Goal: Information Seeking & Learning: Learn about a topic

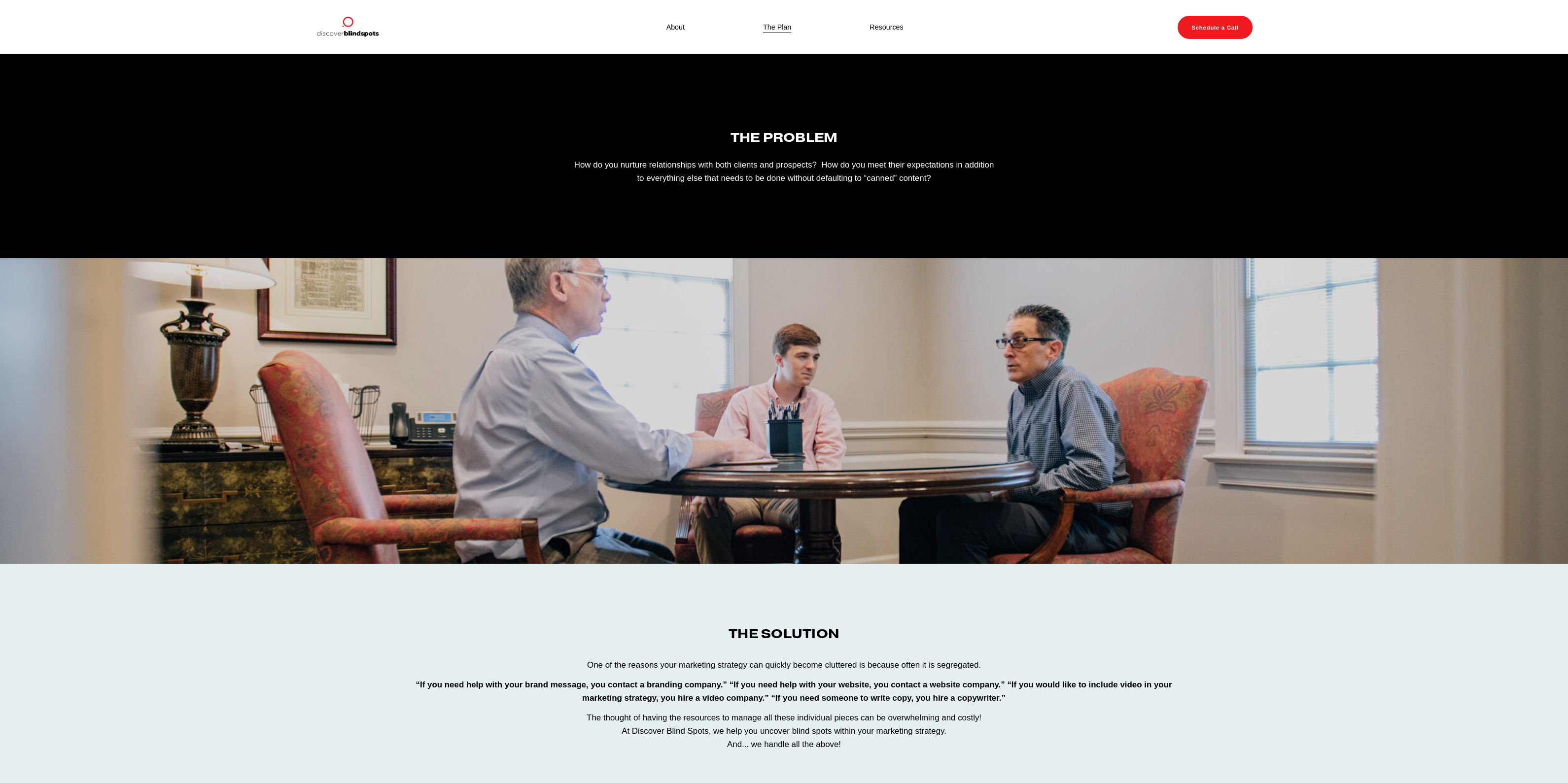
click at [685, 22] on link "About" at bounding box center [675, 27] width 18 height 13
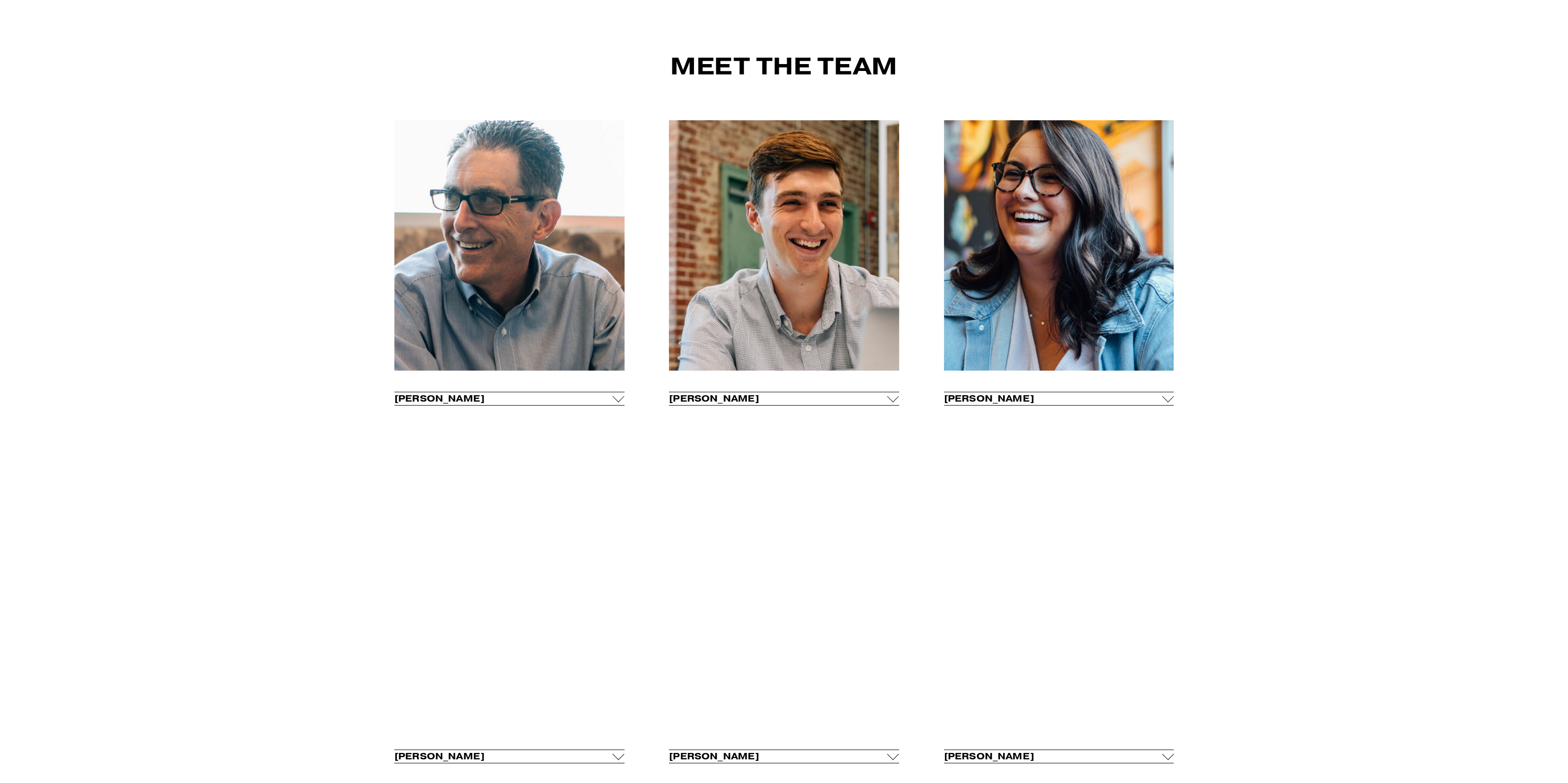
scroll to position [554, 0]
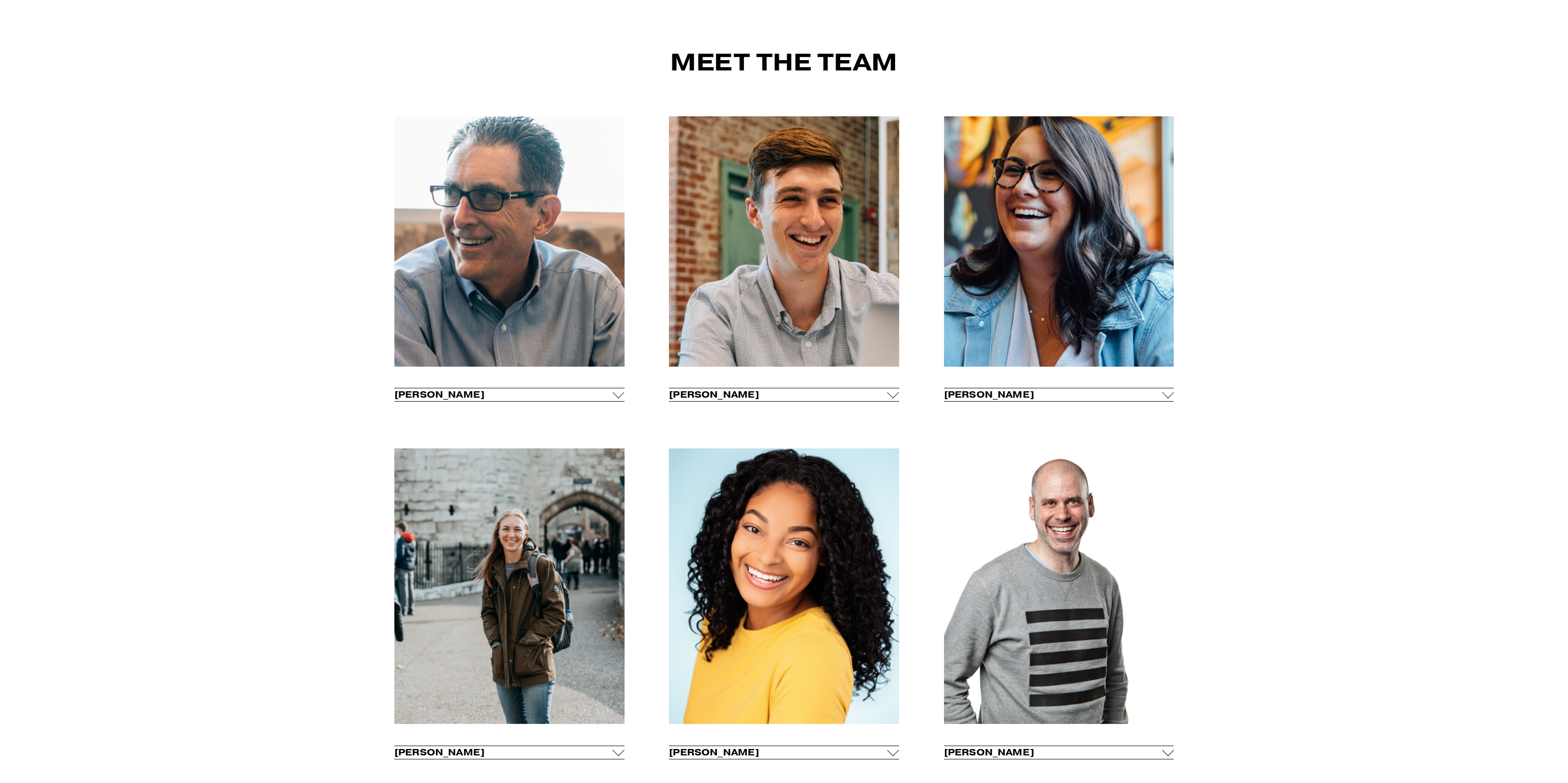
click at [1162, 392] on div at bounding box center [1167, 392] width 12 height 12
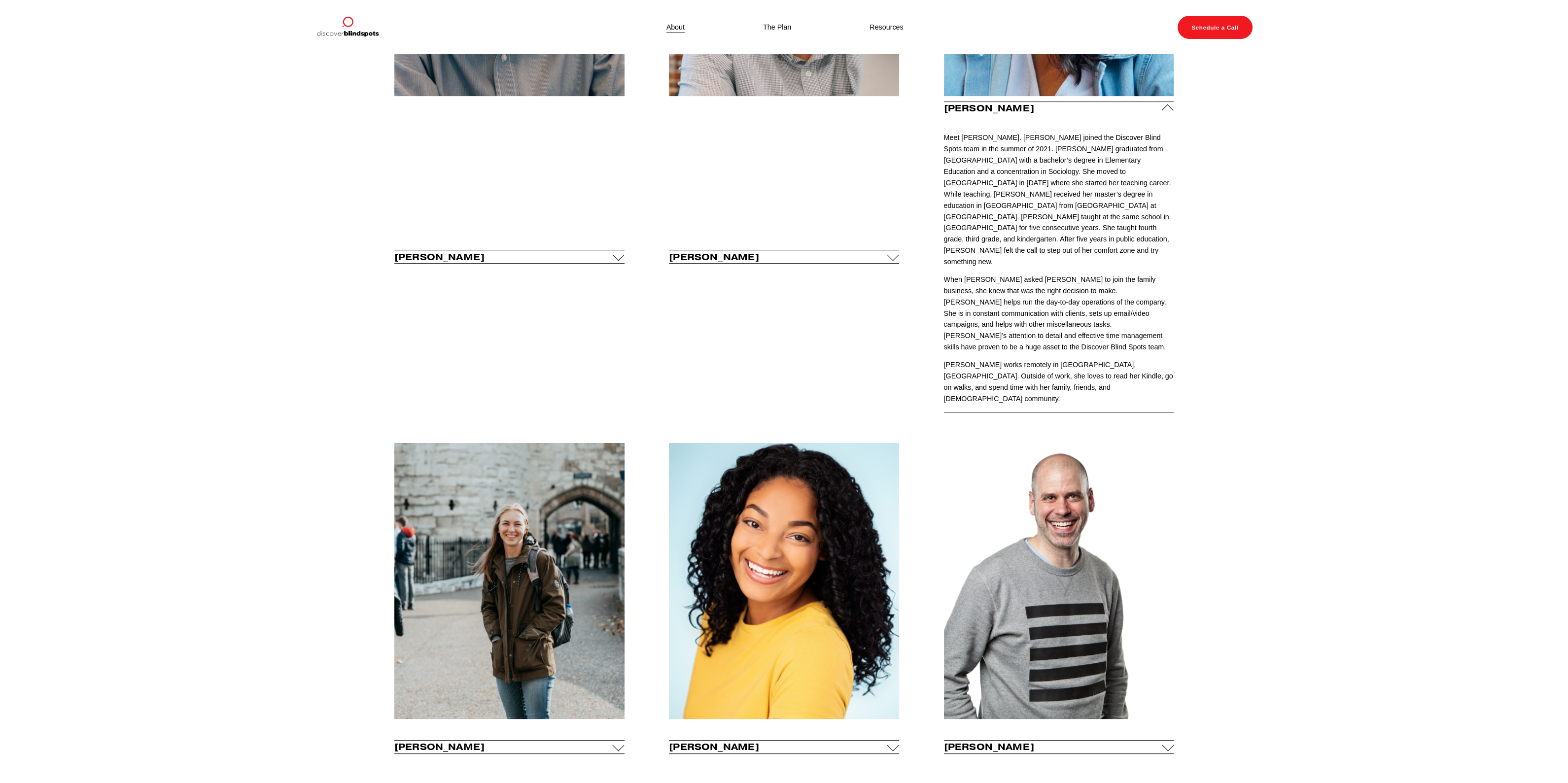
scroll to position [677, 0]
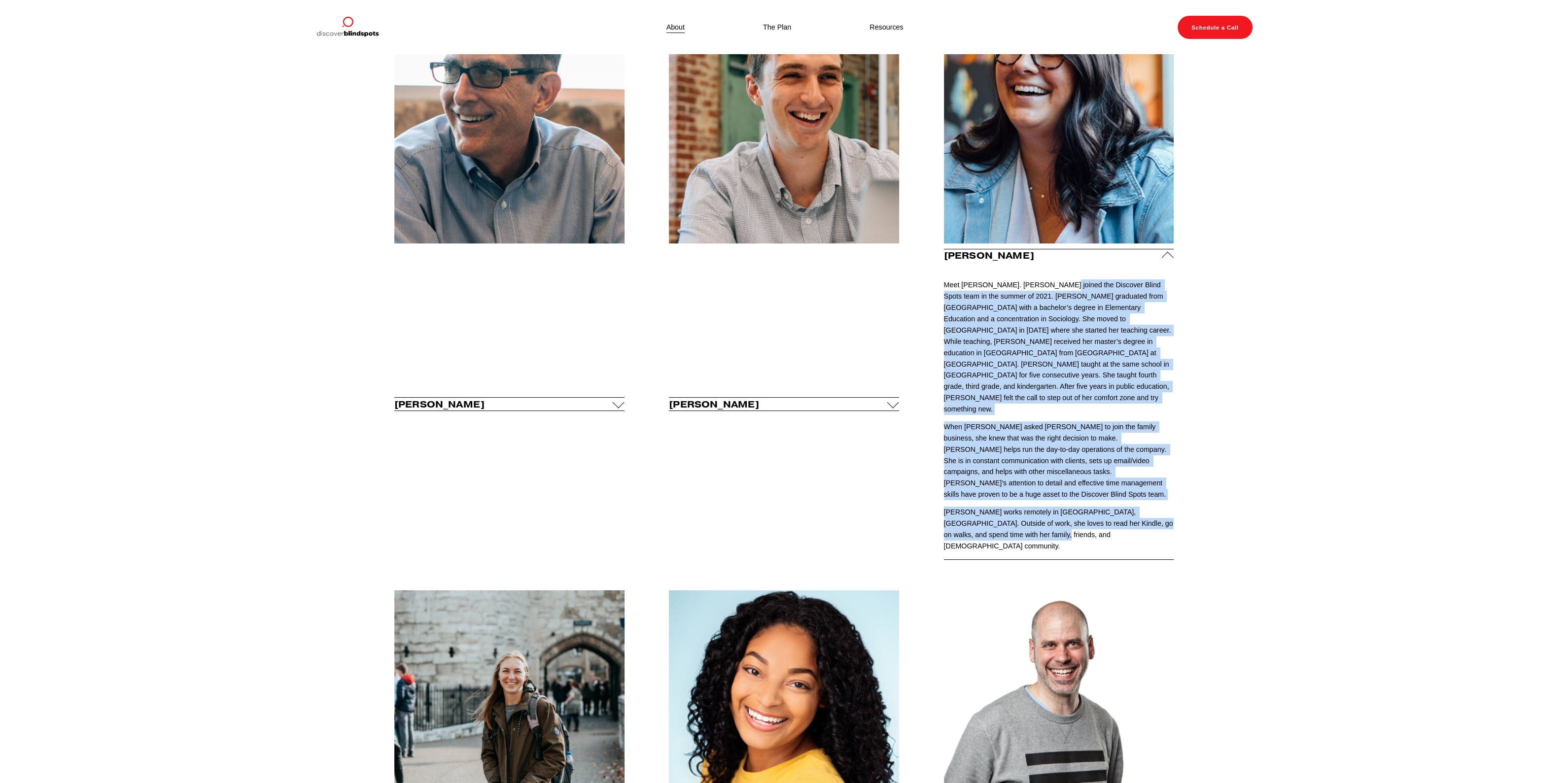
drag, startPoint x: 1046, startPoint y: 288, endPoint x: 1178, endPoint y: 494, distance: 244.7
click at [1178, 494] on div "Meet the Team [PERSON_NAME] Founder & CEO" at bounding box center [784, 417] width 1568 height 1052
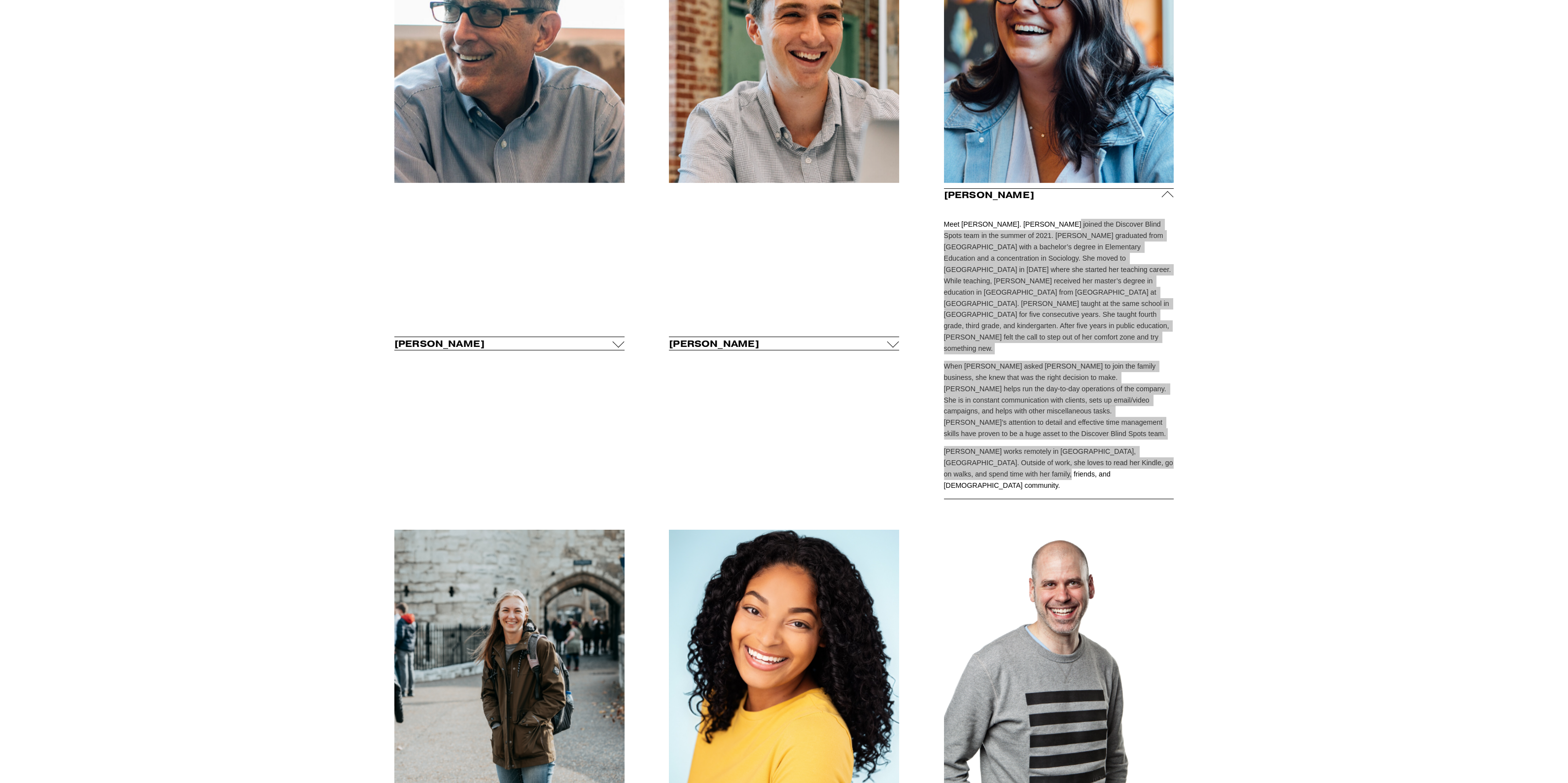
scroll to position [739, 0]
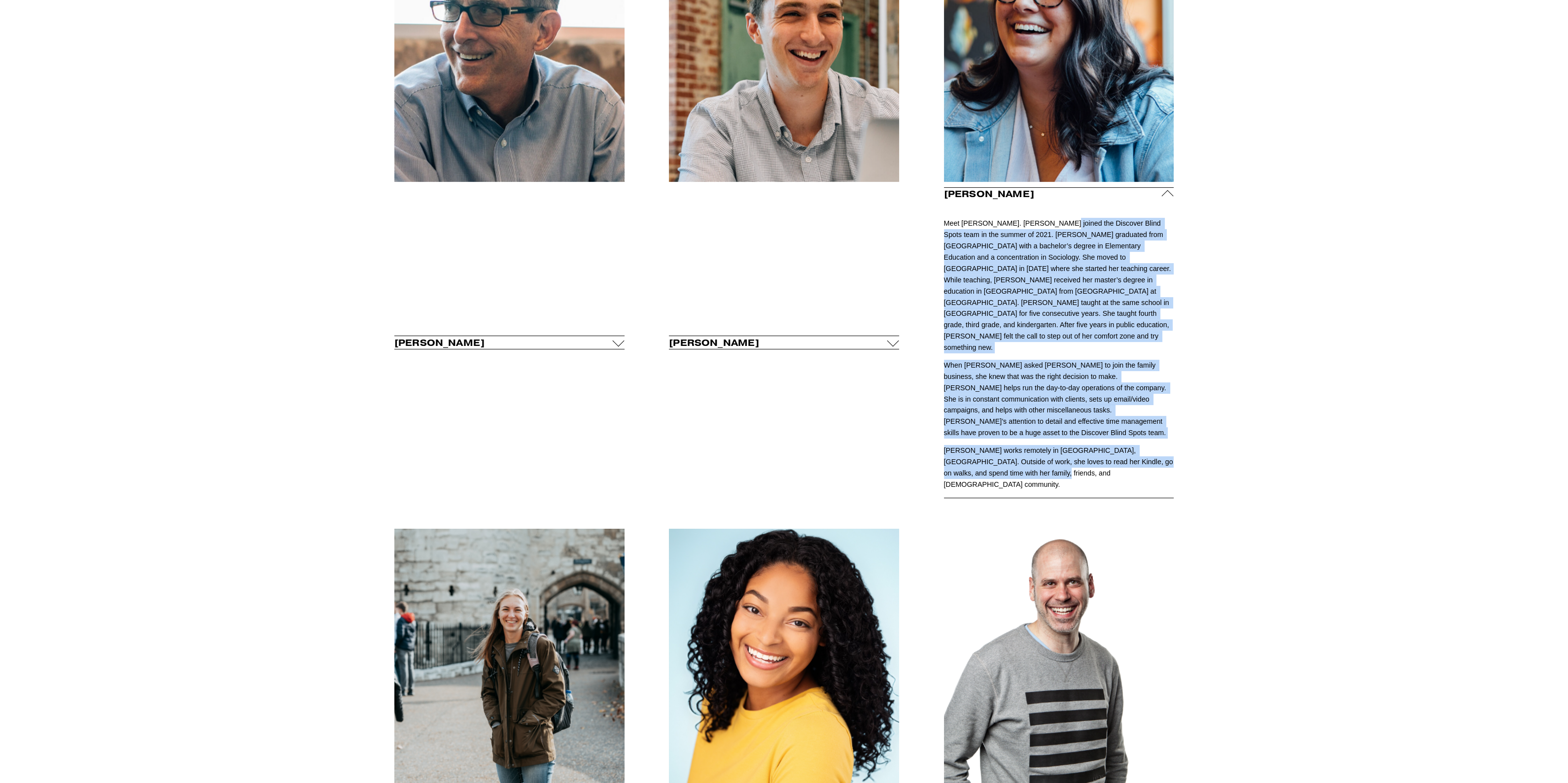
click at [1240, 349] on div "Meet the Team [PERSON_NAME] Founder & CEO" at bounding box center [784, 355] width 1568 height 1052
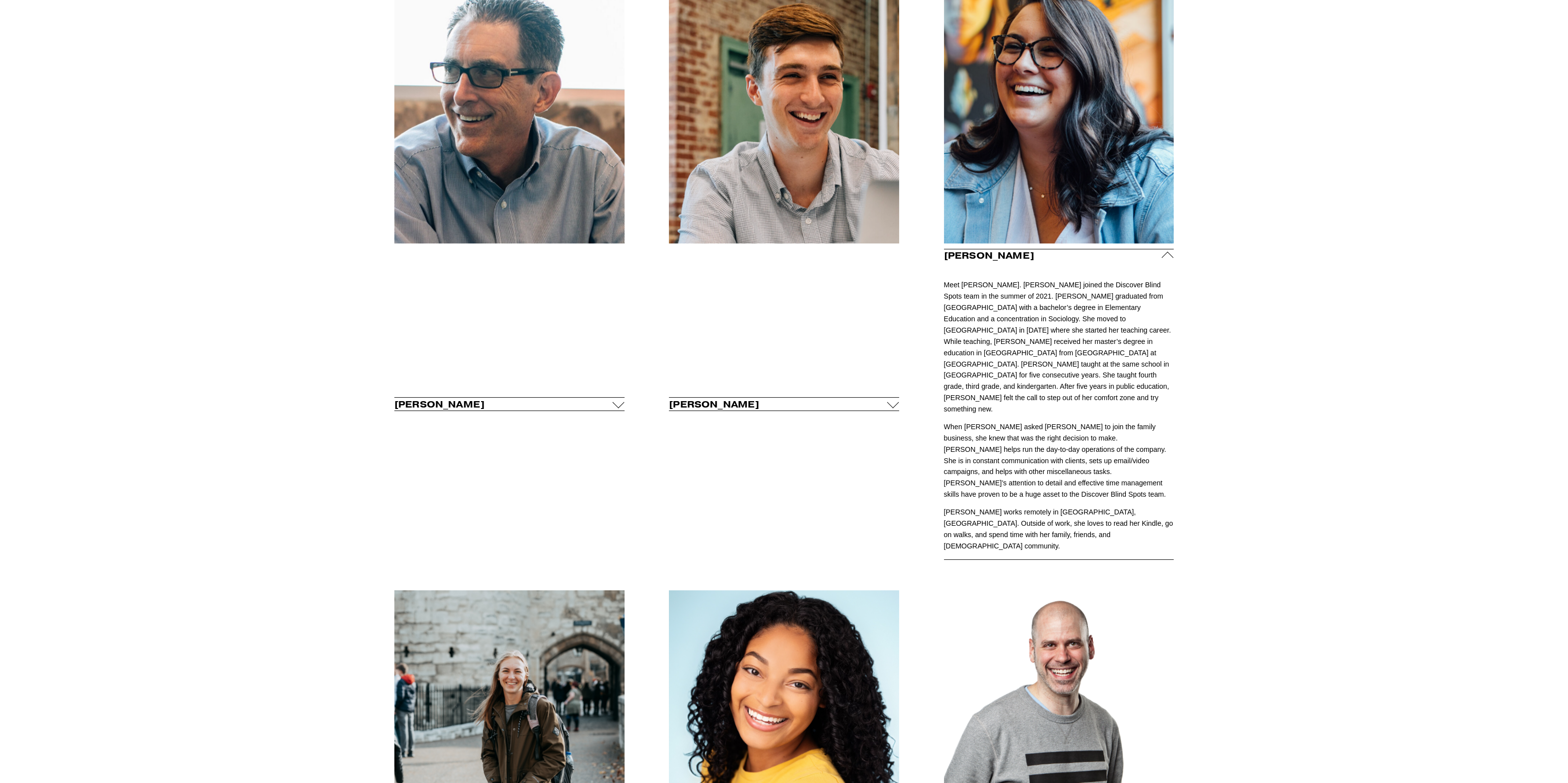
scroll to position [616, 0]
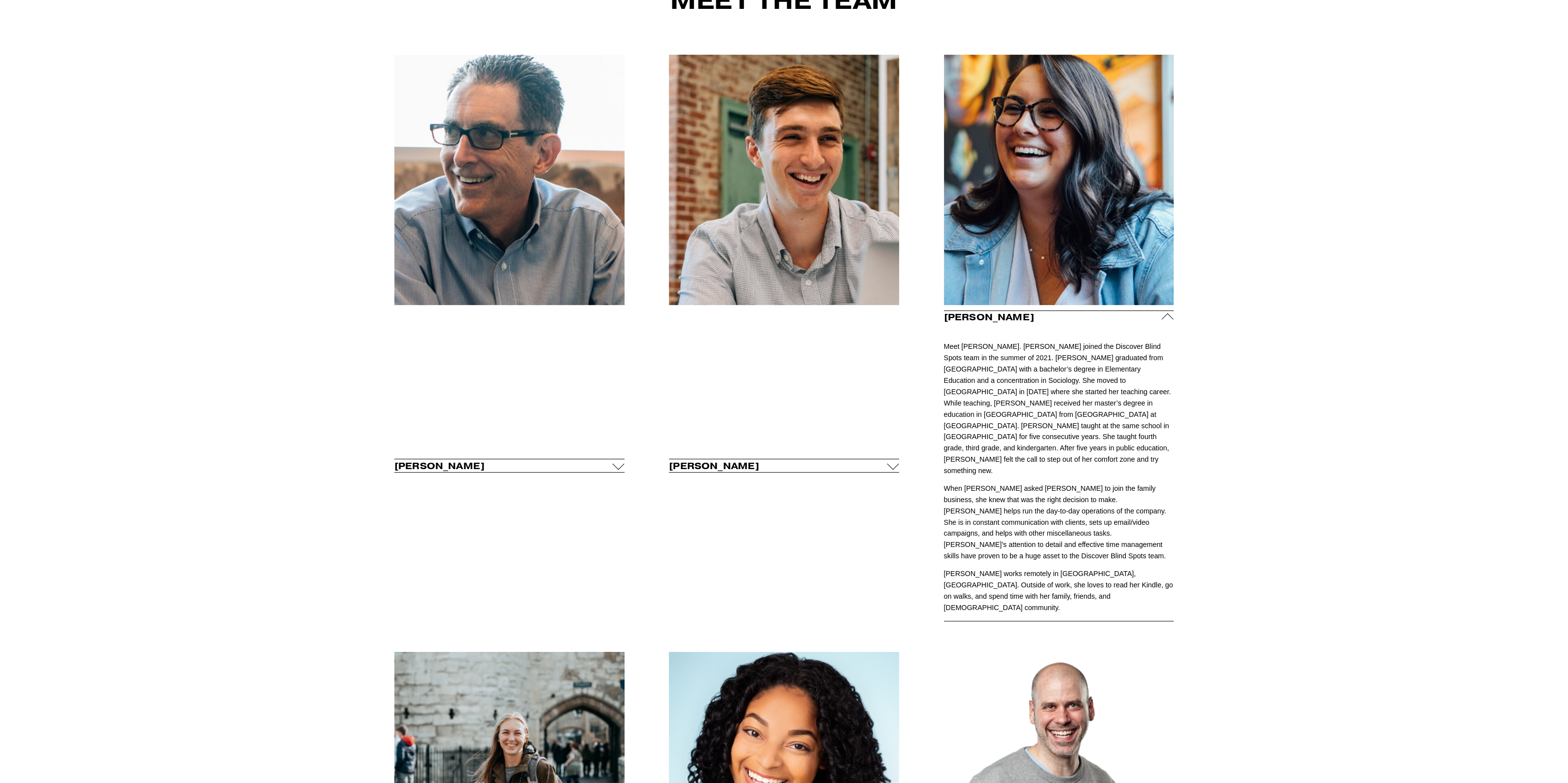
click at [1039, 15] on div "Meet the Team" at bounding box center [784, 1] width 544 height 46
